Goal: Complete application form

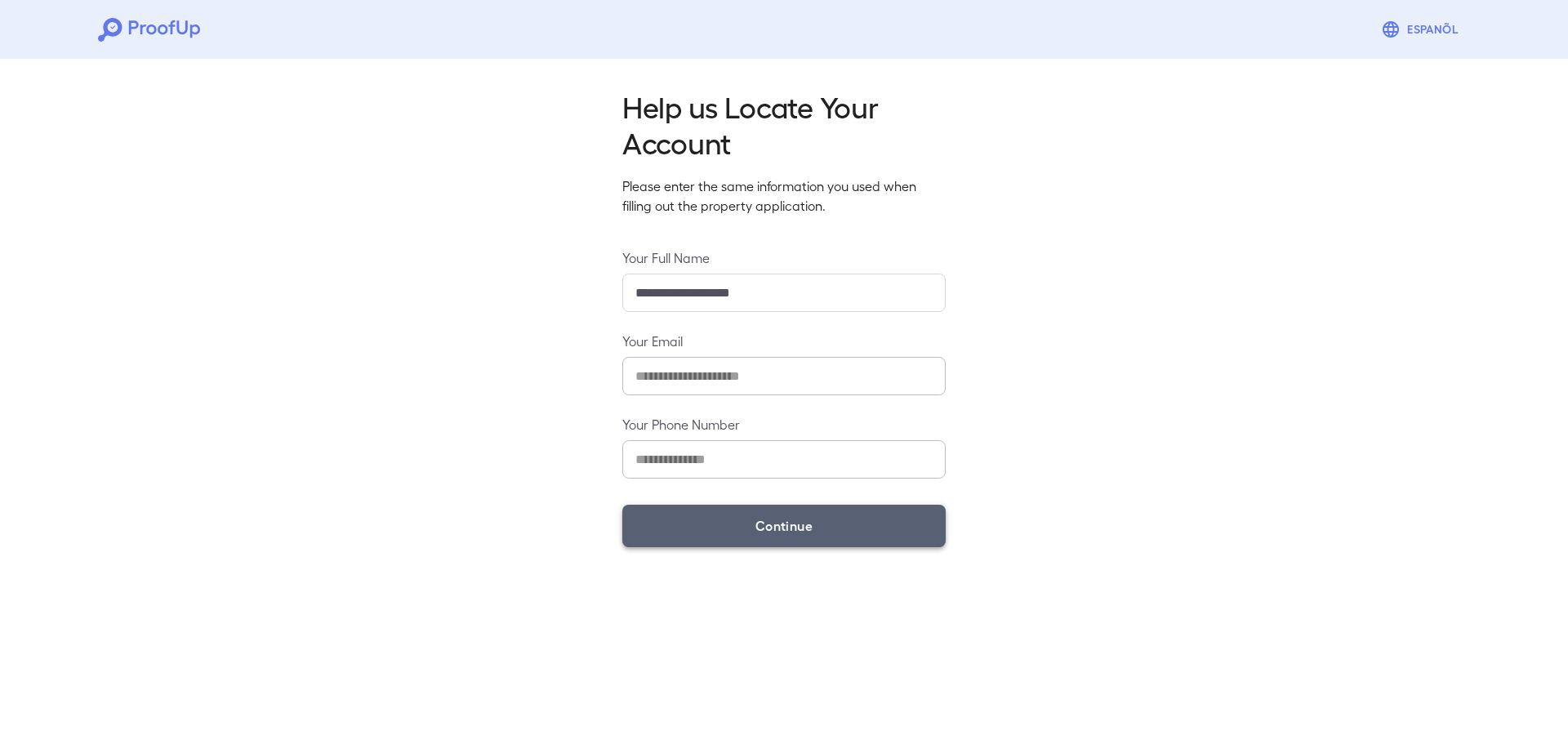
click at [746, 509] on button "Continue" at bounding box center [784, 526] width 323 height 42
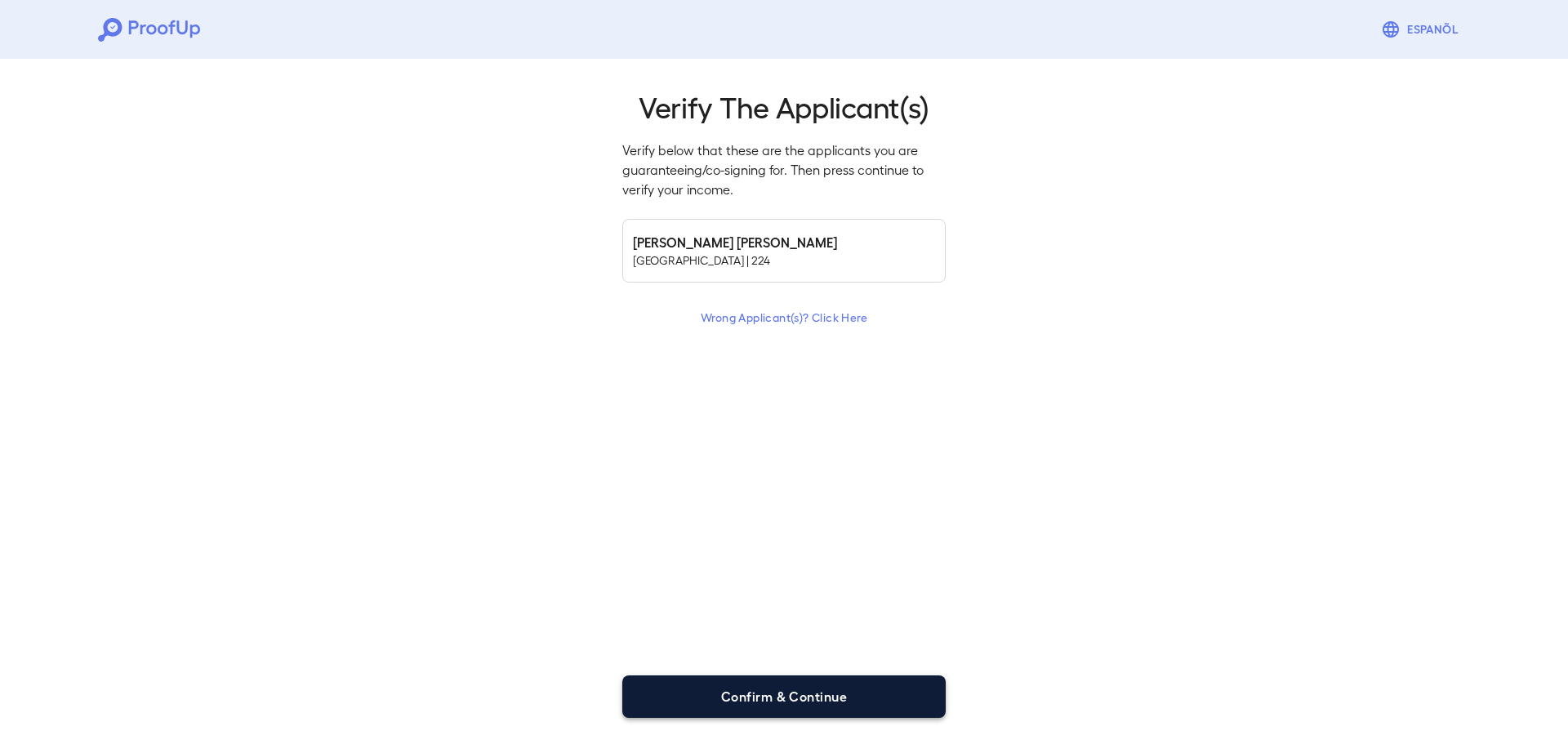
click at [758, 693] on button "Confirm & Continue" at bounding box center [784, 697] width 323 height 42
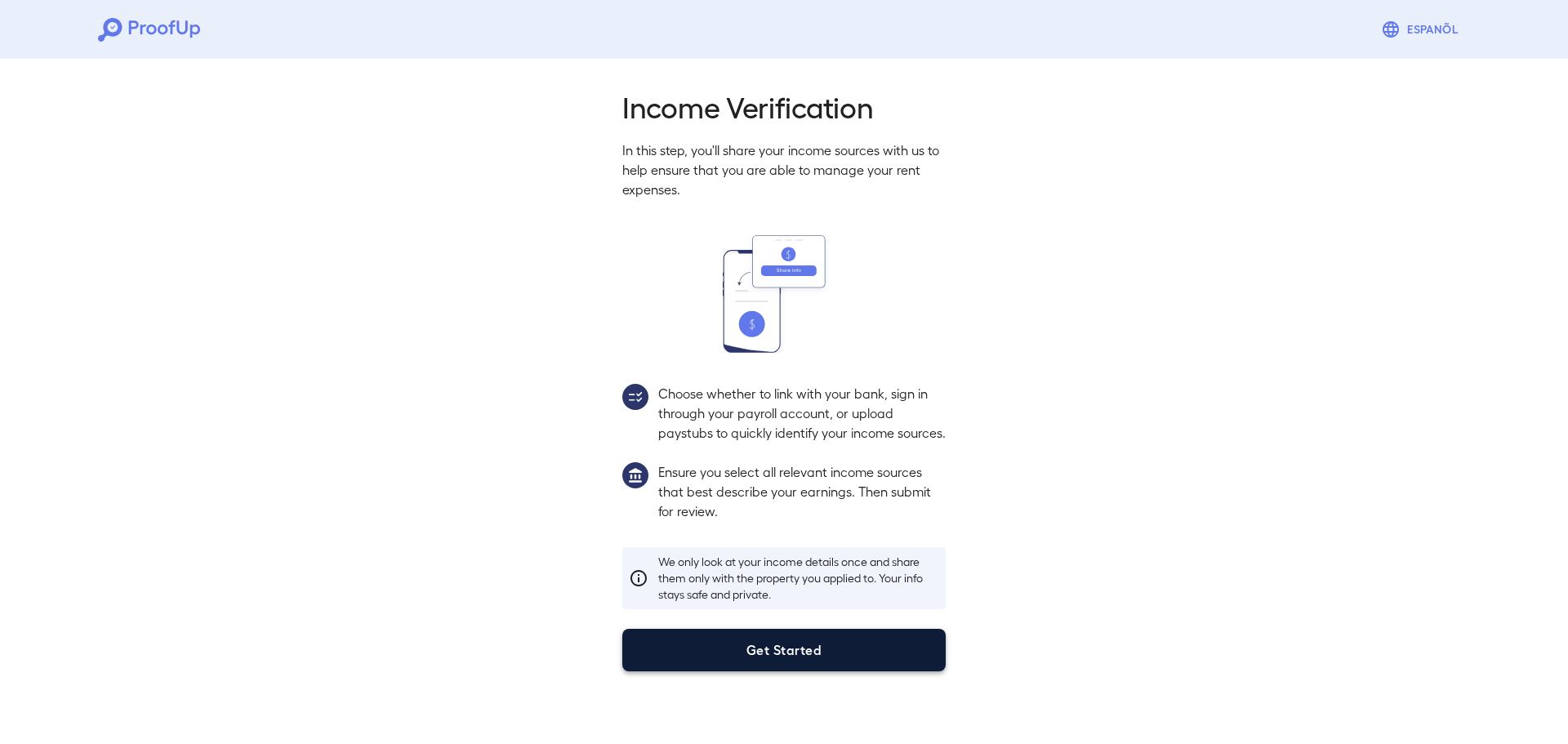
click at [762, 669] on button "Get Started" at bounding box center [784, 649] width 323 height 42
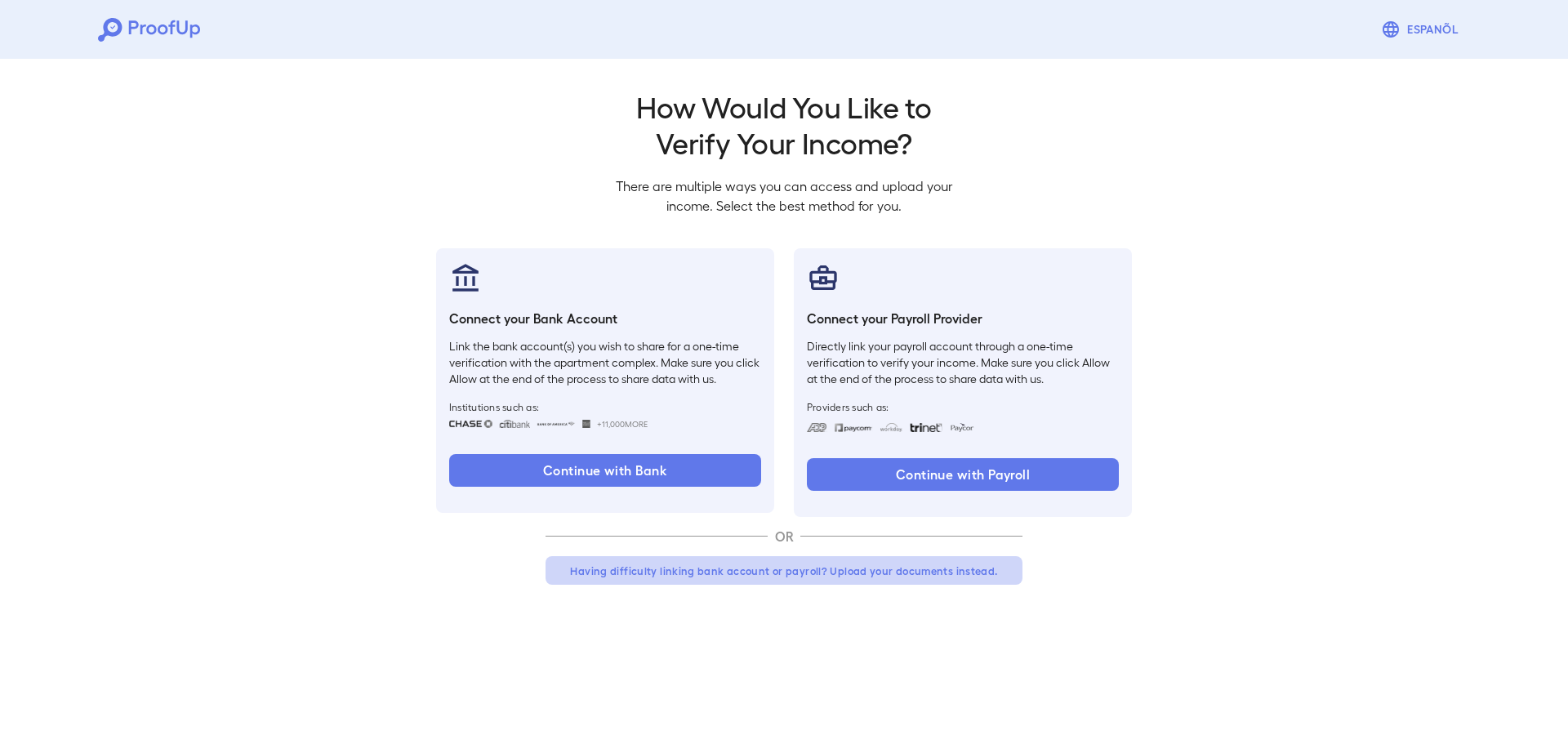
click at [775, 572] on button "Having difficulty linking bank account or payroll? Upload your documents instea…" at bounding box center [784, 571] width 477 height 30
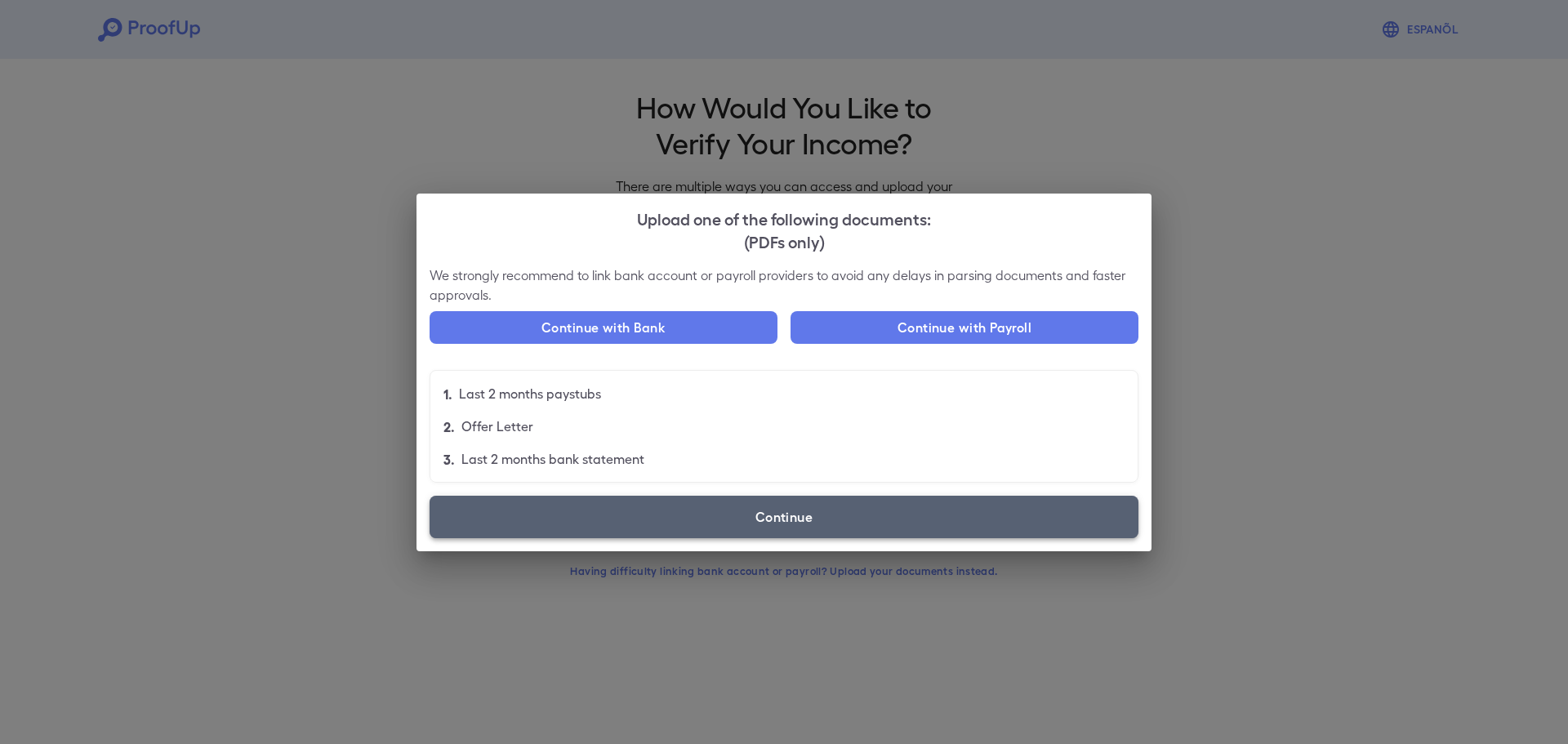
click at [799, 506] on label "Continue" at bounding box center [784, 517] width 708 height 42
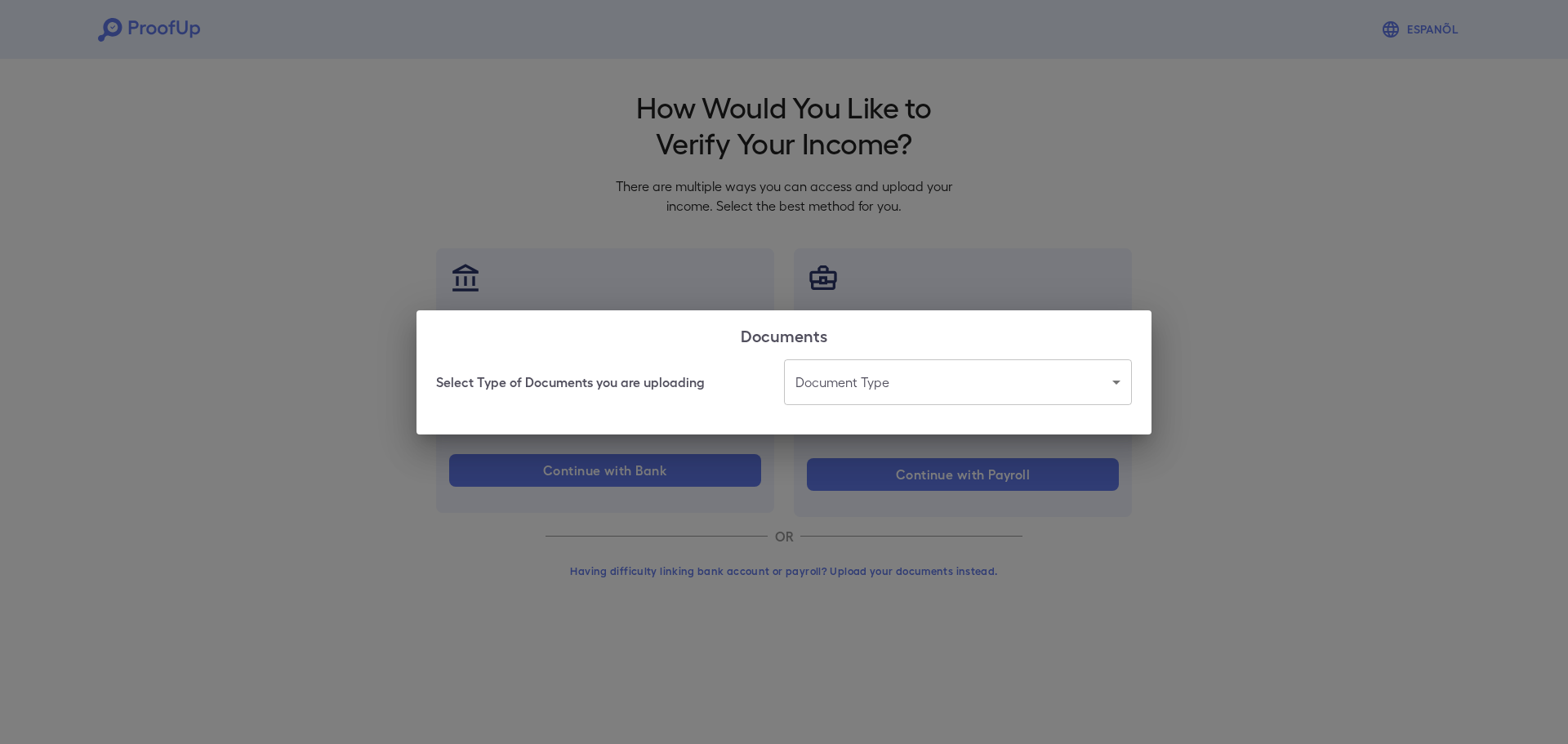
click at [850, 379] on body "Espanõl Go back How Would You Like to Verify Your Income? There are multiple wa…" at bounding box center [784, 311] width 1568 height 623
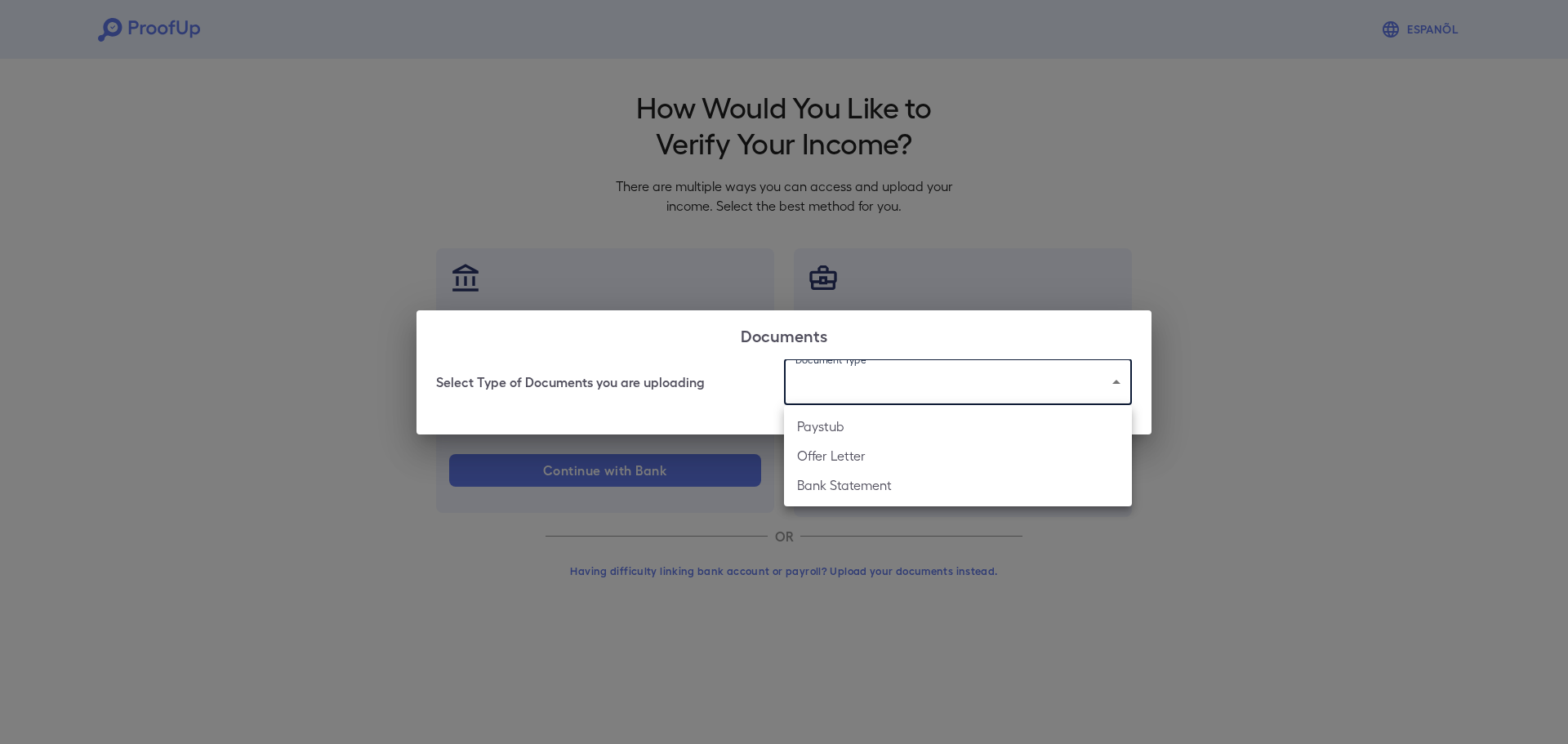
click at [851, 426] on li "Paystub" at bounding box center [957, 427] width 348 height 30
type input "*******"
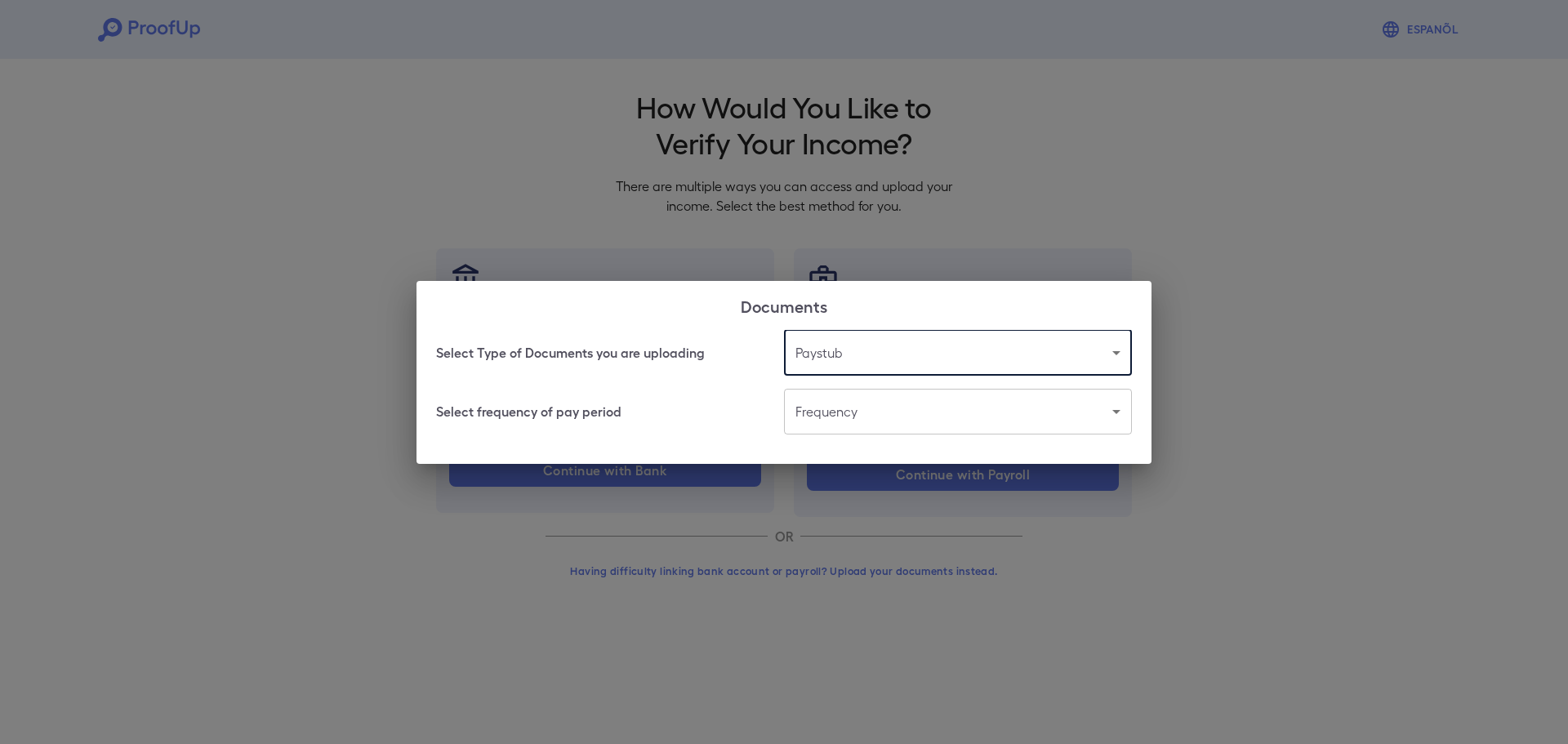
click at [856, 426] on body "Espanõl Go back How Would You Like to Verify Your Income? There are multiple wa…" at bounding box center [784, 311] width 1568 height 623
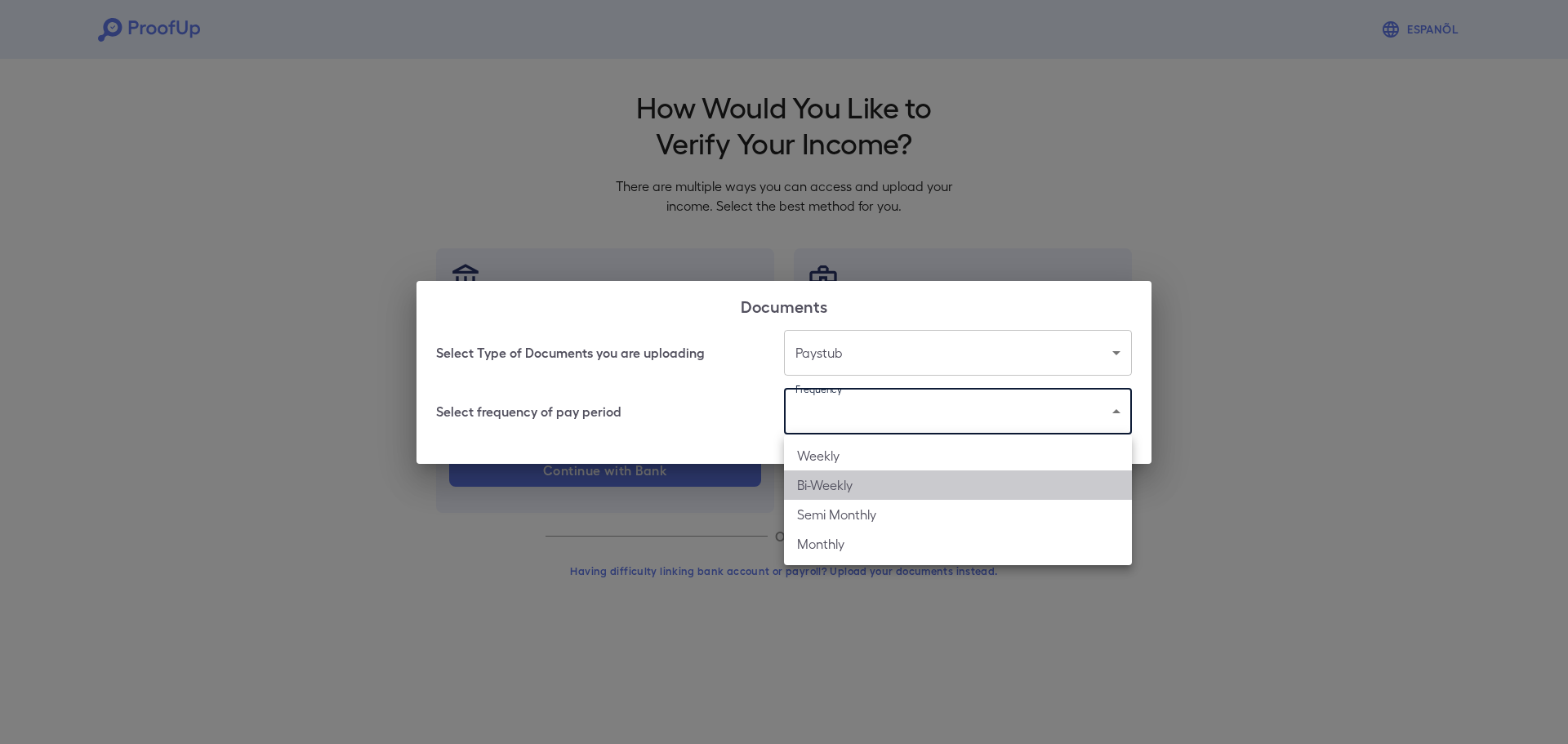
click at [860, 488] on li "Bi-Weekly" at bounding box center [957, 485] width 348 height 30
type input "*********"
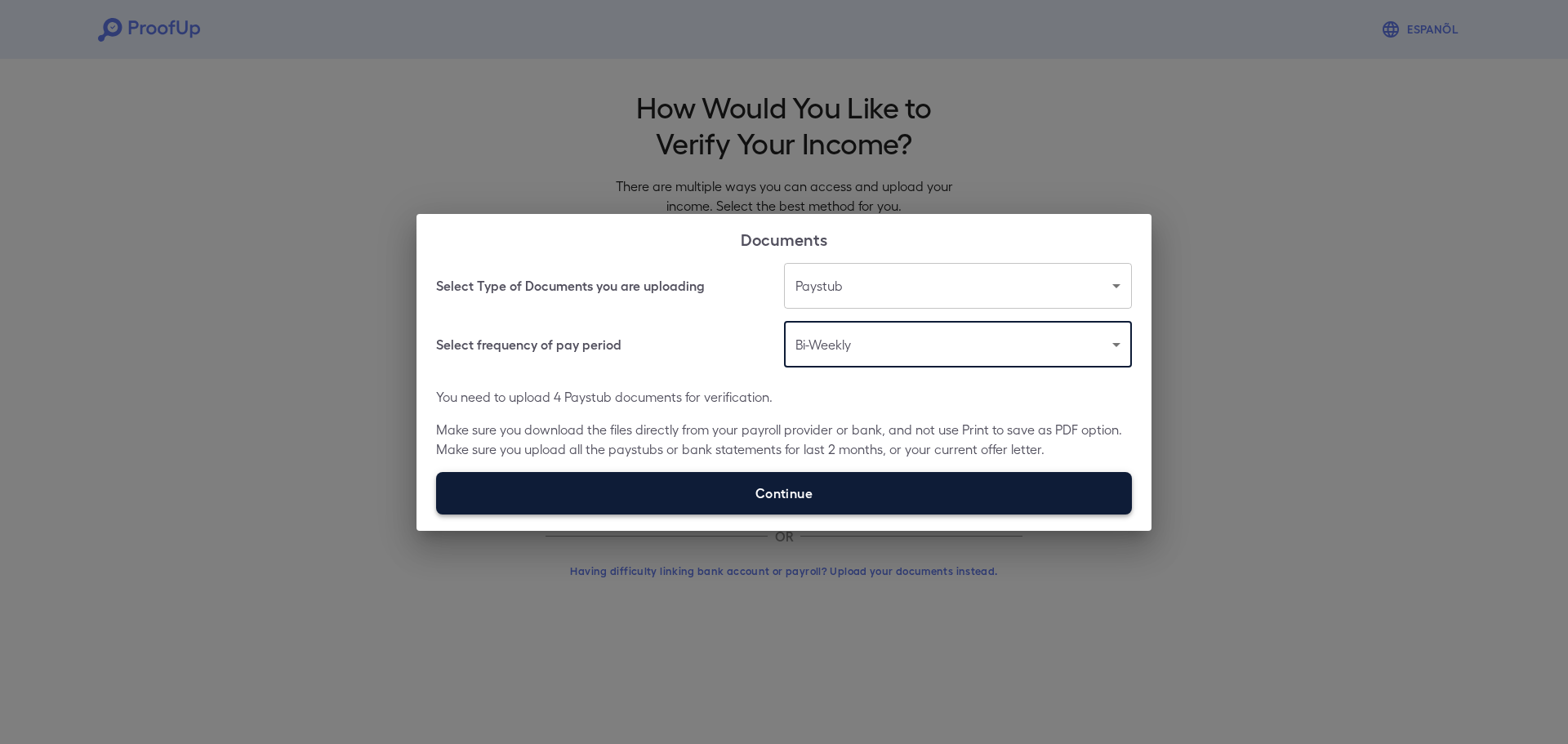
click at [848, 500] on label "Continue" at bounding box center [784, 493] width 696 height 42
click at [437, 514] on input "Continue" at bounding box center [436, 514] width 1 height 1
type input "**********"
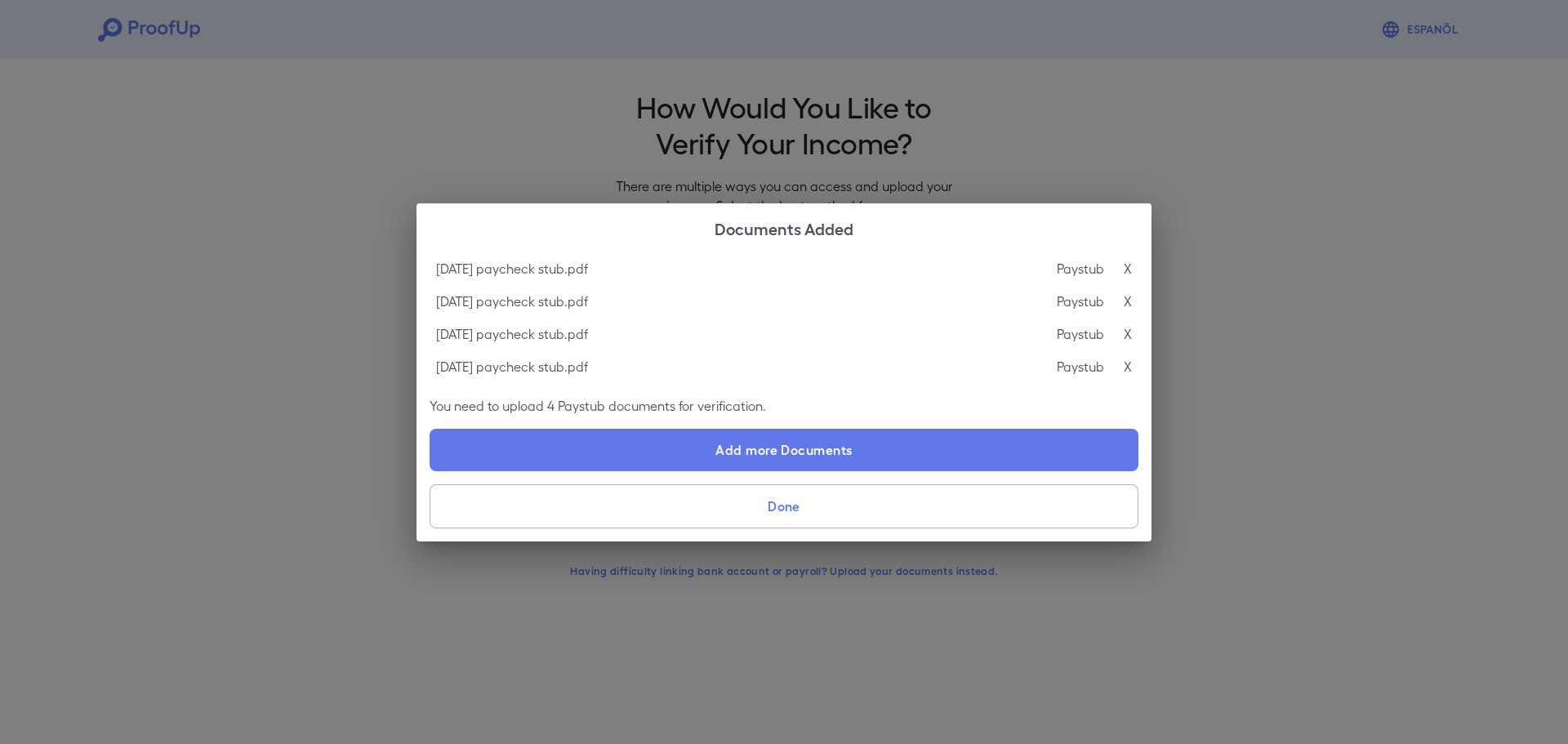
click at [698, 513] on button "Done" at bounding box center [784, 506] width 708 height 44
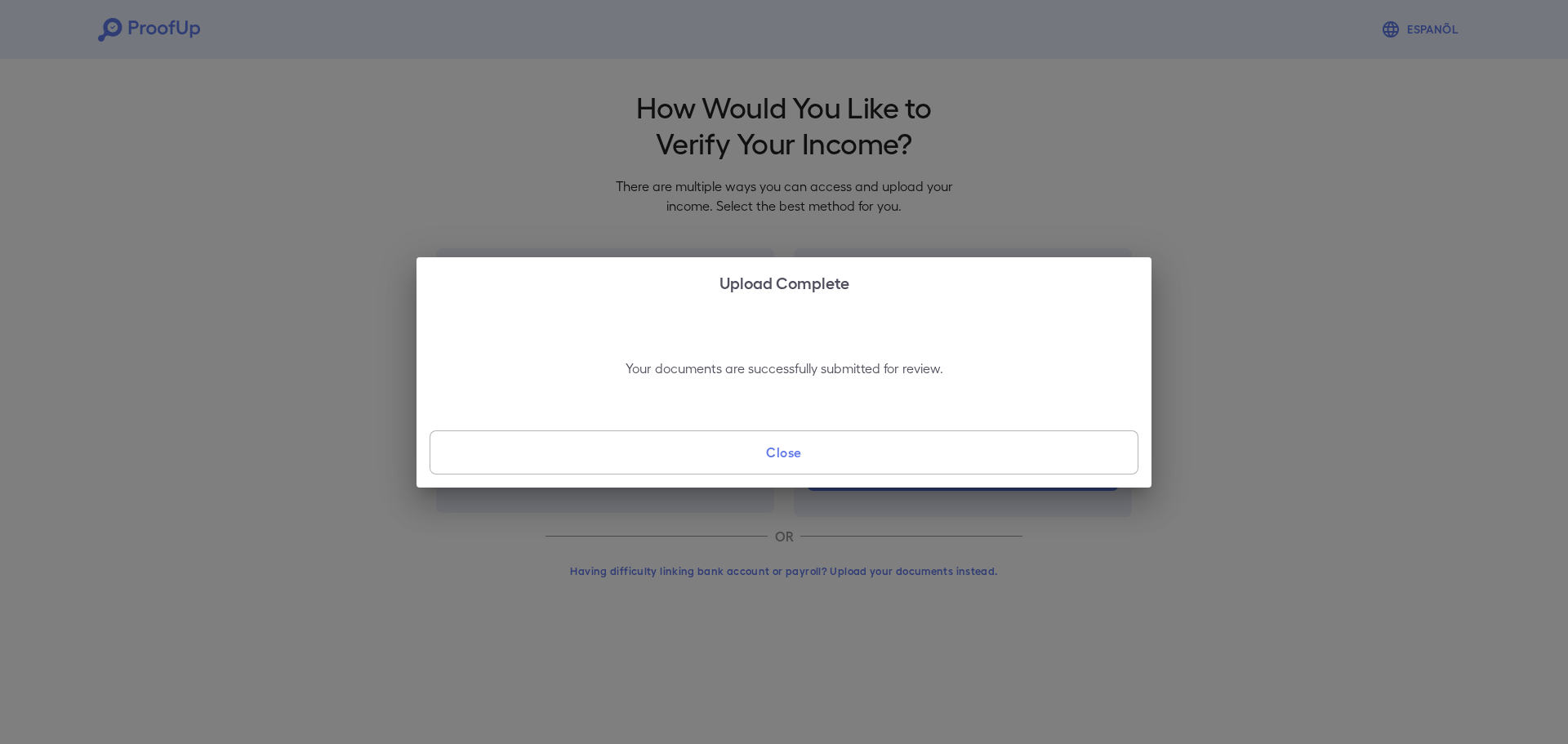
click at [782, 455] on button "Close" at bounding box center [784, 453] width 708 height 44
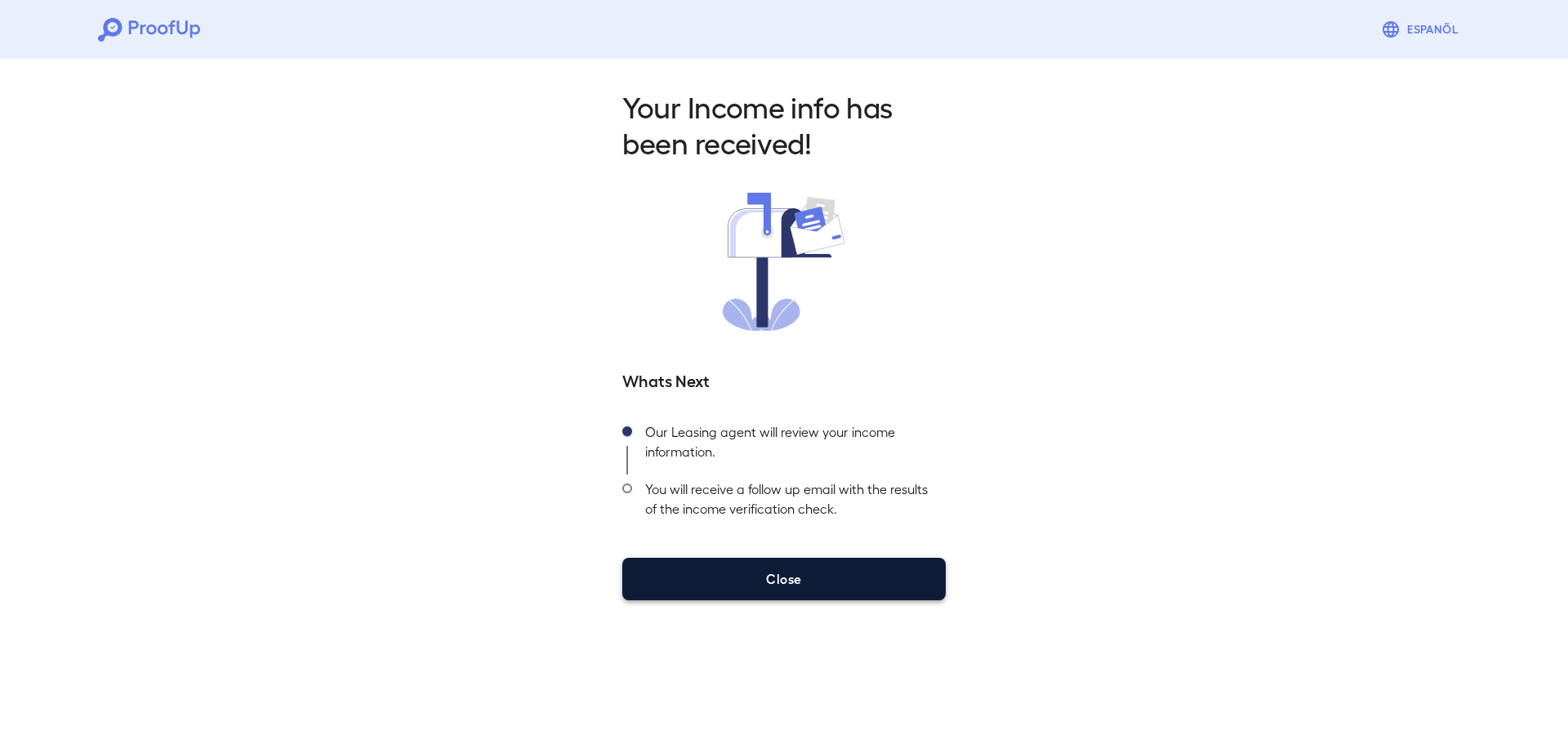
click at [751, 580] on button "Close" at bounding box center [784, 579] width 323 height 42
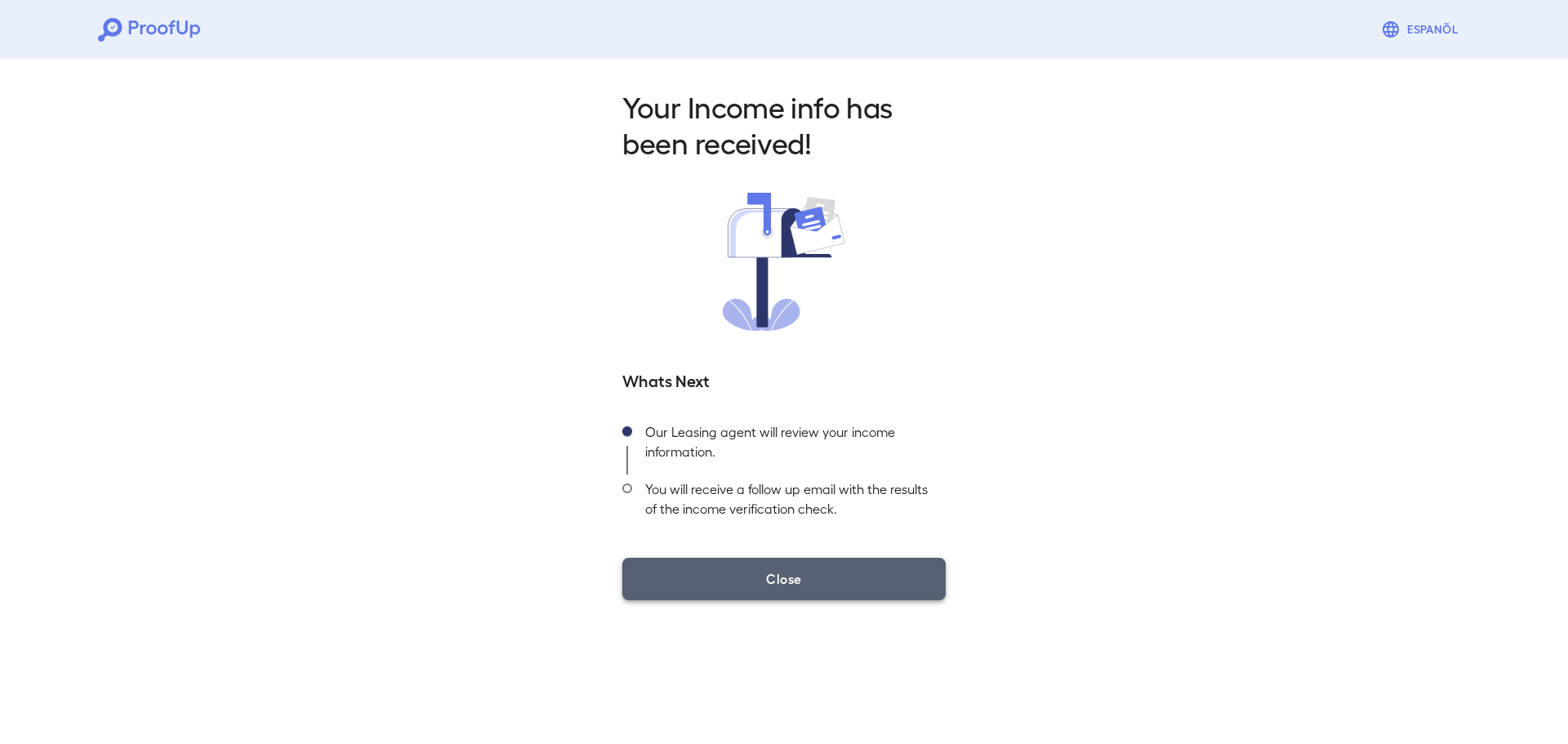
click at [819, 575] on button "Close" at bounding box center [784, 579] width 323 height 42
